Goal: Information Seeking & Learning: Learn about a topic

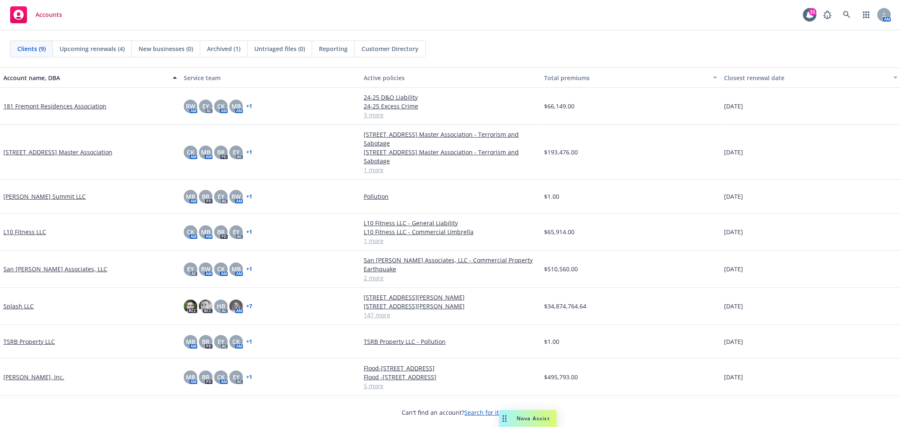
click at [518, 421] on span "Nova Assist" at bounding box center [532, 418] width 33 height 7
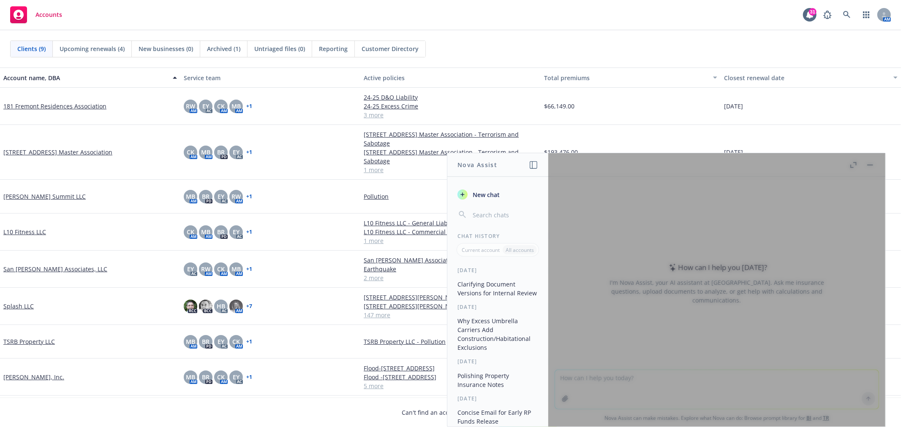
click at [607, 377] on div at bounding box center [716, 290] width 337 height 274
click at [486, 193] on span "New chat" at bounding box center [485, 194] width 29 height 9
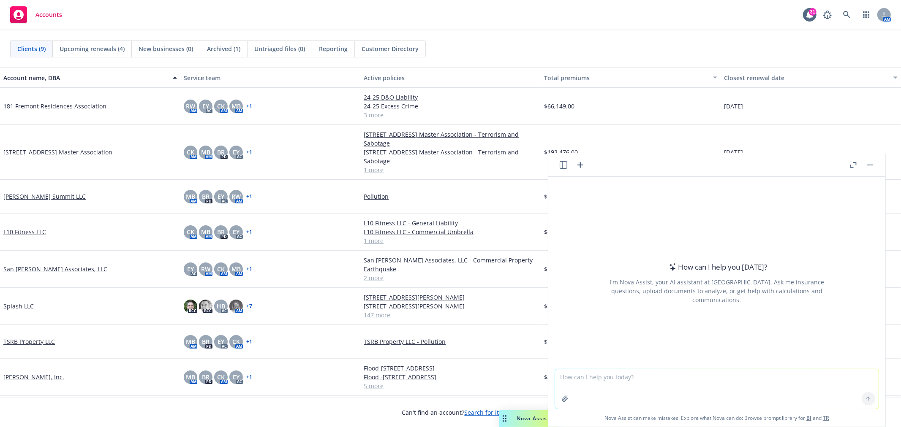
click at [585, 375] on textarea at bounding box center [716, 389] width 323 height 40
type textarea "what is a deductible buydown?"
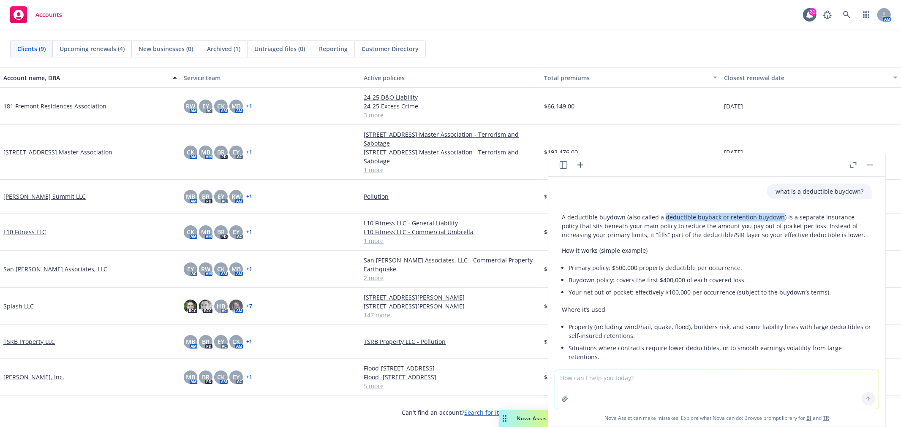
drag, startPoint x: 776, startPoint y: 218, endPoint x: 661, endPoint y: 213, distance: 115.4
click at [661, 213] on p "A deductible buydown (also called a deductible buyback or retention buydown) is…" at bounding box center [717, 226] width 310 height 27
copy p "deductible buyback or retention buydown"
click at [796, 247] on p "How it works (simple example)" at bounding box center [717, 250] width 310 height 9
